Goal: Information Seeking & Learning: Compare options

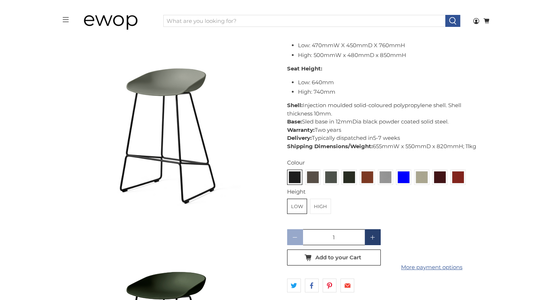
scroll to position [546, 0]
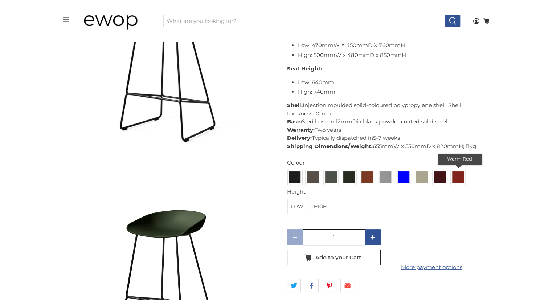
click at [457, 176] on img at bounding box center [458, 177] width 12 height 12
click at [0, 0] on input "radio" at bounding box center [0, 0] width 0 height 0
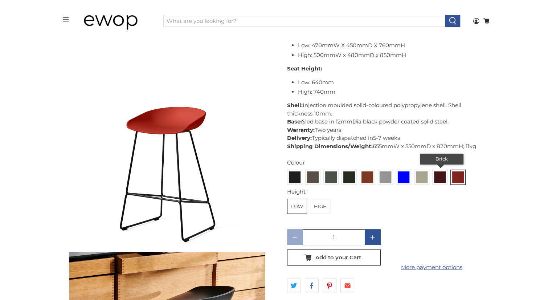
scroll to position [1875, 0]
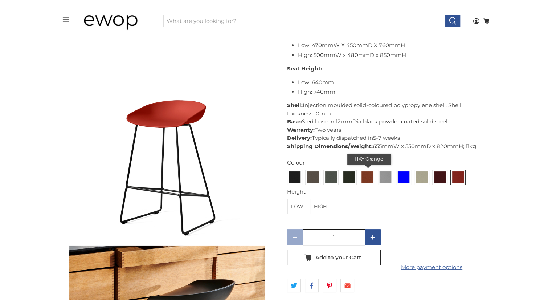
click at [368, 182] on img at bounding box center [367, 177] width 12 height 12
click at [0, 0] on input "radio" at bounding box center [0, 0] width 0 height 0
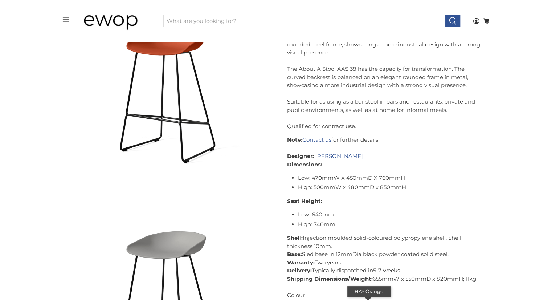
scroll to position [1076, 0]
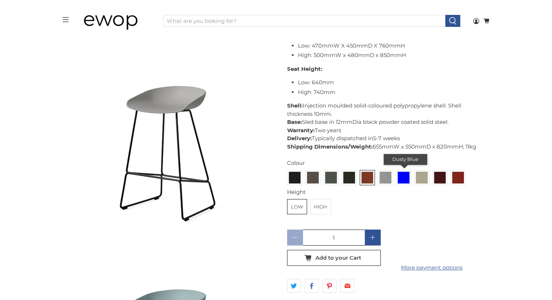
click at [409, 176] on div "Dusty Blue" at bounding box center [403, 177] width 15 height 15
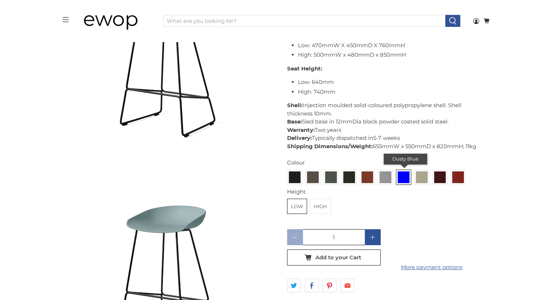
click at [404, 179] on img at bounding box center [404, 177] width 12 height 12
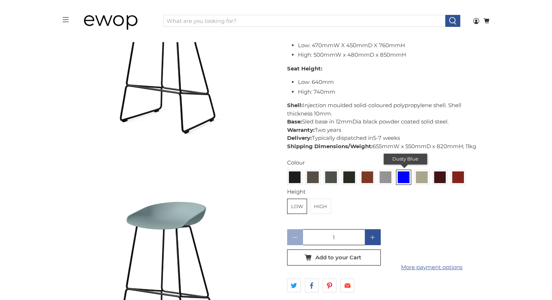
click at [0, 0] on input "radio" at bounding box center [0, 0] width 0 height 0
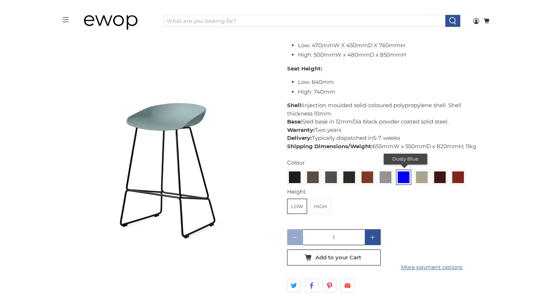
scroll to position [1265, 0]
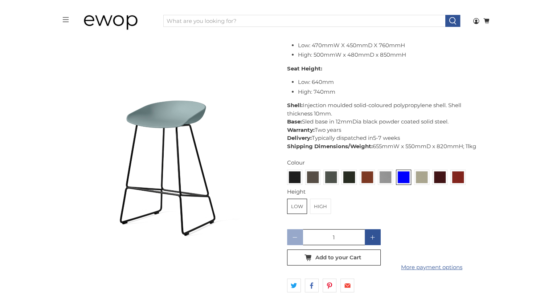
click at [364, 185] on div "Colour Soft [PERSON_NAME] Khaki [PERSON_NAME] HAY Green HAY Orange Concrete Gre…" at bounding box center [385, 173] width 196 height 29
drag, startPoint x: 317, startPoint y: 204, endPoint x: 319, endPoint y: 199, distance: 5.2
click at [318, 204] on label "High" at bounding box center [320, 206] width 20 height 15
click at [367, 173] on img at bounding box center [367, 177] width 12 height 12
click at [0, 0] on input "radio" at bounding box center [0, 0] width 0 height 0
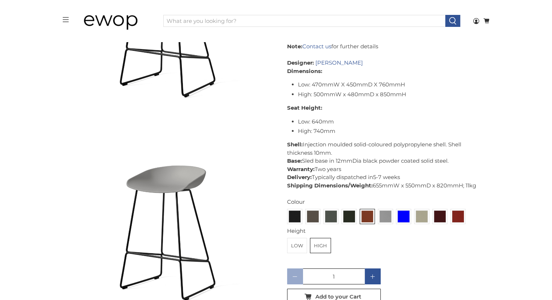
scroll to position [1040, 0]
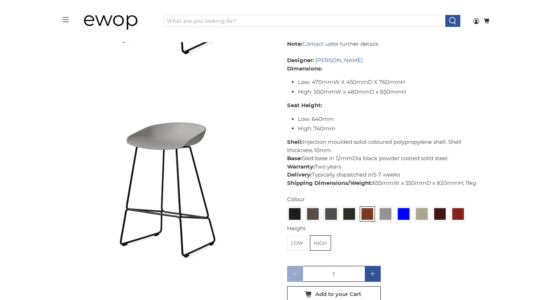
click at [446, 217] on div "Colour Soft [PERSON_NAME] Khaki [PERSON_NAME] HAY Green HAY Orange Concrete Gre…" at bounding box center [385, 209] width 196 height 29
click at [437, 217] on img at bounding box center [440, 214] width 12 height 12
click at [0, 0] on input "radio" at bounding box center [0, 0] width 0 height 0
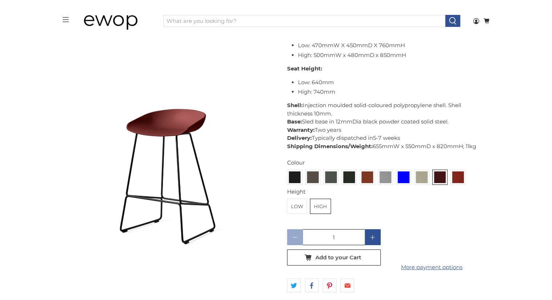
scroll to position [1671, 0]
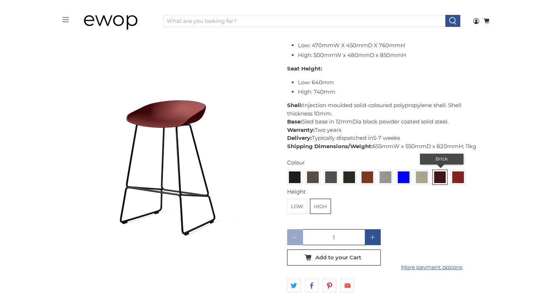
click at [441, 179] on img at bounding box center [440, 177] width 12 height 12
click at [0, 0] on input "radio" at bounding box center [0, 0] width 0 height 0
click at [452, 181] on img at bounding box center [458, 177] width 12 height 12
click at [0, 0] on input "radio" at bounding box center [0, 0] width 0 height 0
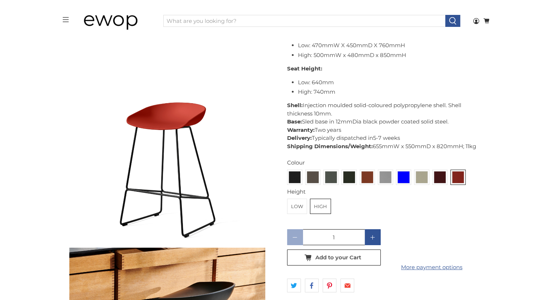
scroll to position [1875, 0]
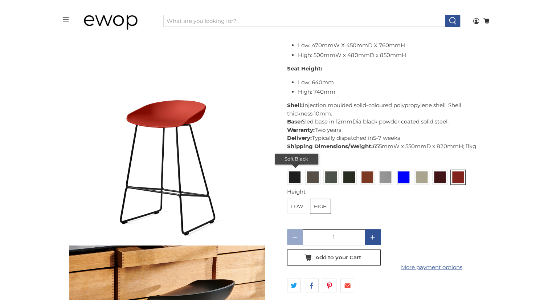
click at [298, 180] on img at bounding box center [295, 177] width 12 height 12
click at [0, 0] on input "radio" at bounding box center [0, 0] width 0 height 0
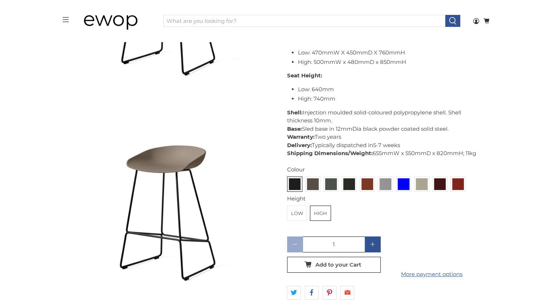
scroll to position [263, 0]
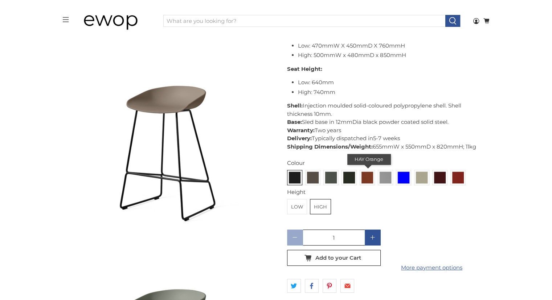
click at [366, 176] on img at bounding box center [367, 178] width 12 height 12
click at [0, 0] on input "radio" at bounding box center [0, 0] width 0 height 0
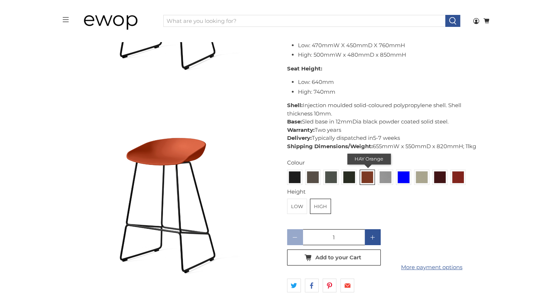
scroll to position [859, 0]
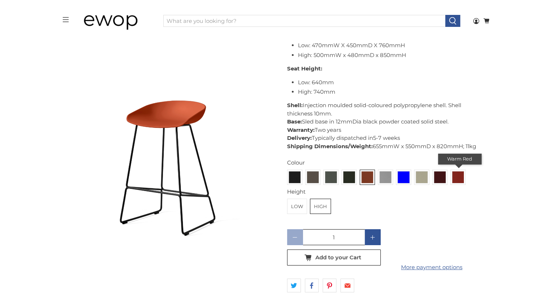
click at [456, 181] on img at bounding box center [458, 177] width 12 height 12
click at [0, 0] on input "radio" at bounding box center [0, 0] width 0 height 0
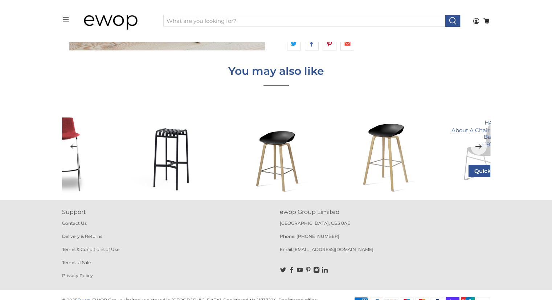
scroll to position [2283, 0]
